Goal: Information Seeking & Learning: Learn about a topic

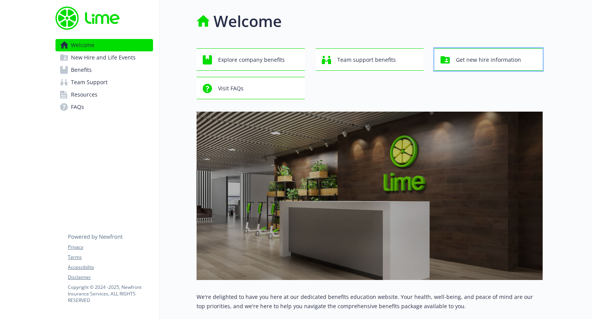
click at [460, 62] on span "Get new hire information" at bounding box center [488, 59] width 65 height 15
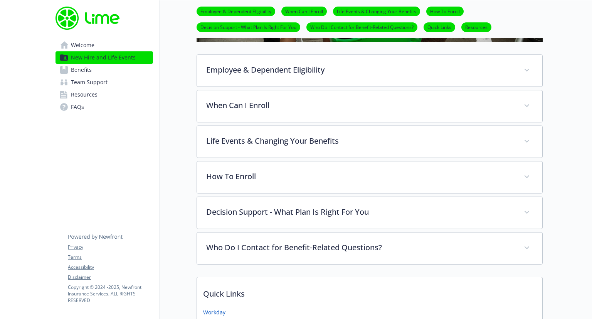
scroll to position [270, 0]
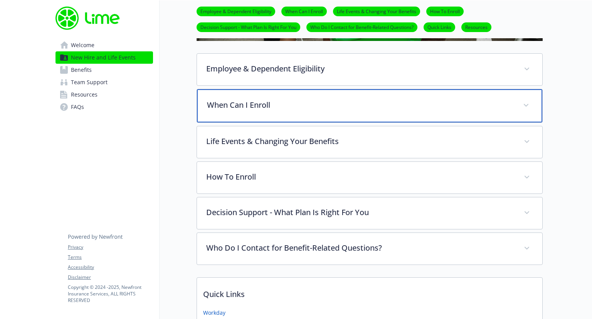
click at [319, 107] on p "When Can I Enroll" at bounding box center [360, 105] width 307 height 12
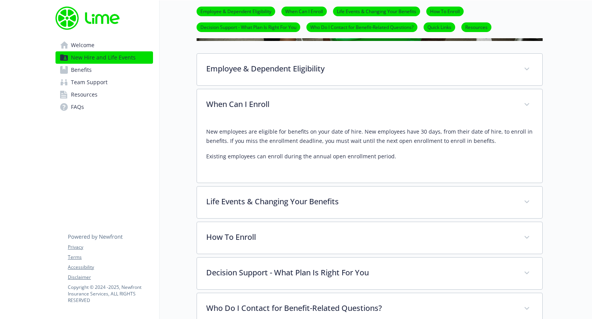
click at [96, 74] on link "Benefits" at bounding box center [105, 70] width 98 height 12
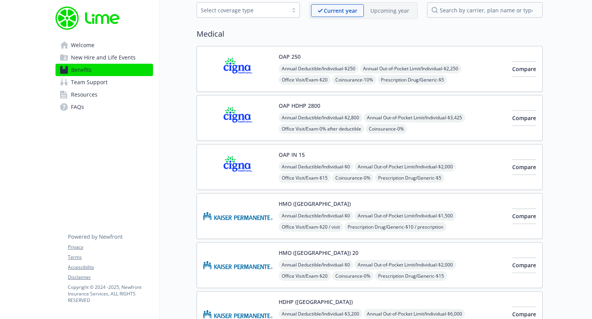
scroll to position [39, 0]
